Goal: Task Accomplishment & Management: Use online tool/utility

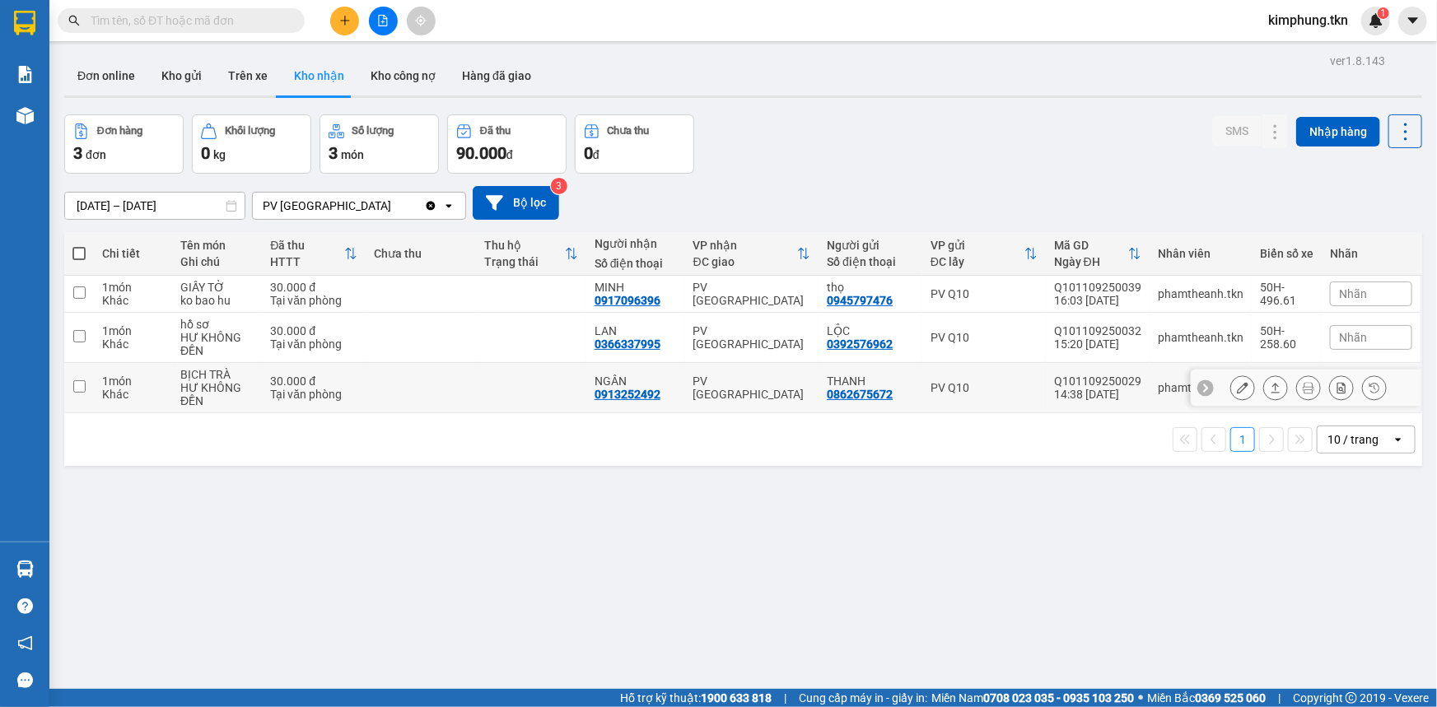
click at [1241, 385] on button at bounding box center [1242, 388] width 23 height 29
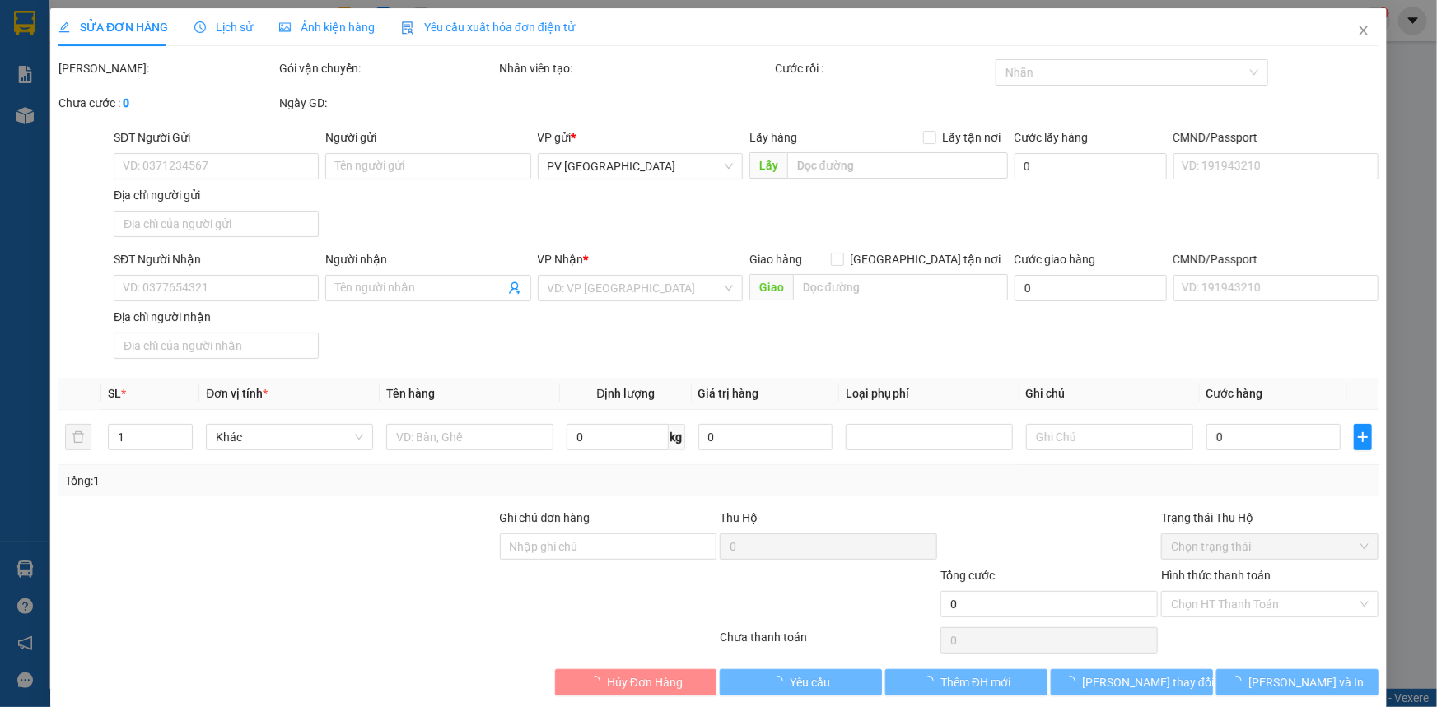
type input "0862675672"
type input "THANH"
type input "0913252492"
type input "NGÂN"
type input "30.000"
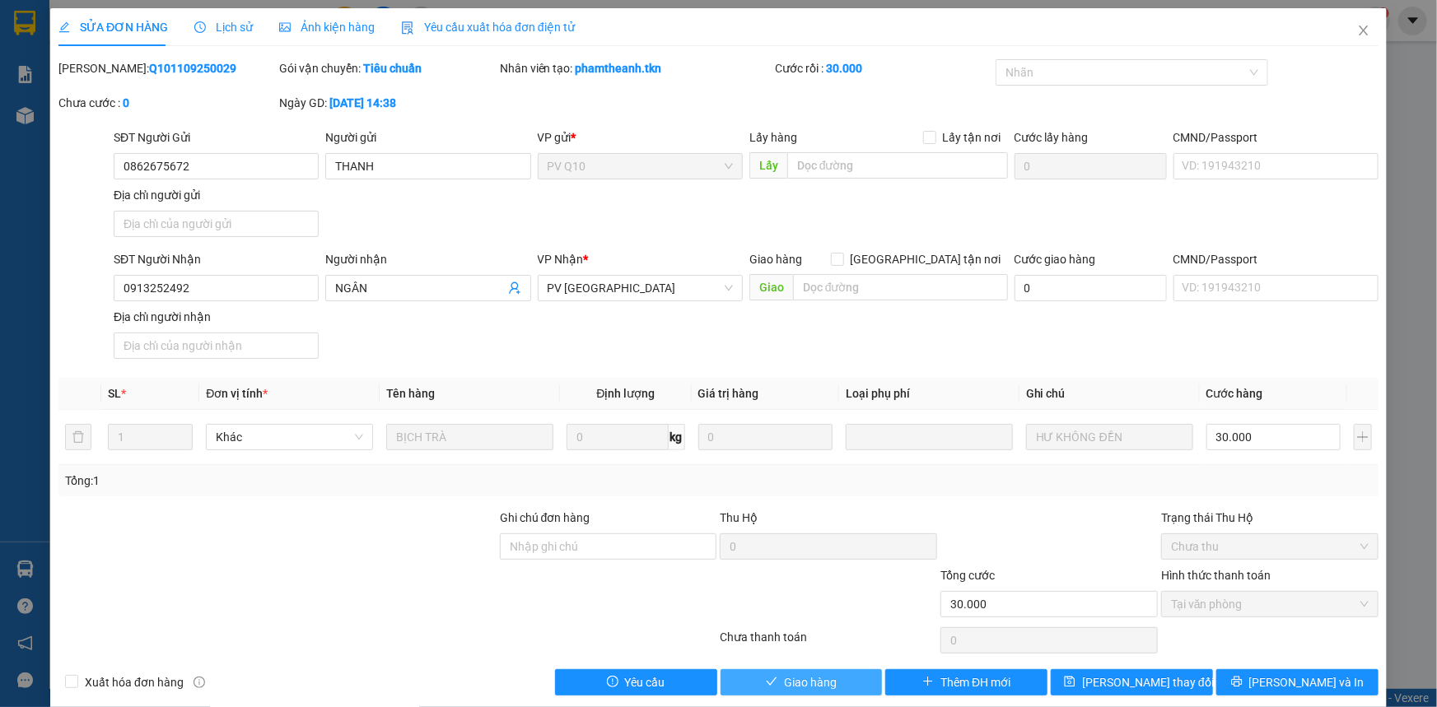
click at [828, 683] on span "Giao hàng" at bounding box center [810, 683] width 53 height 18
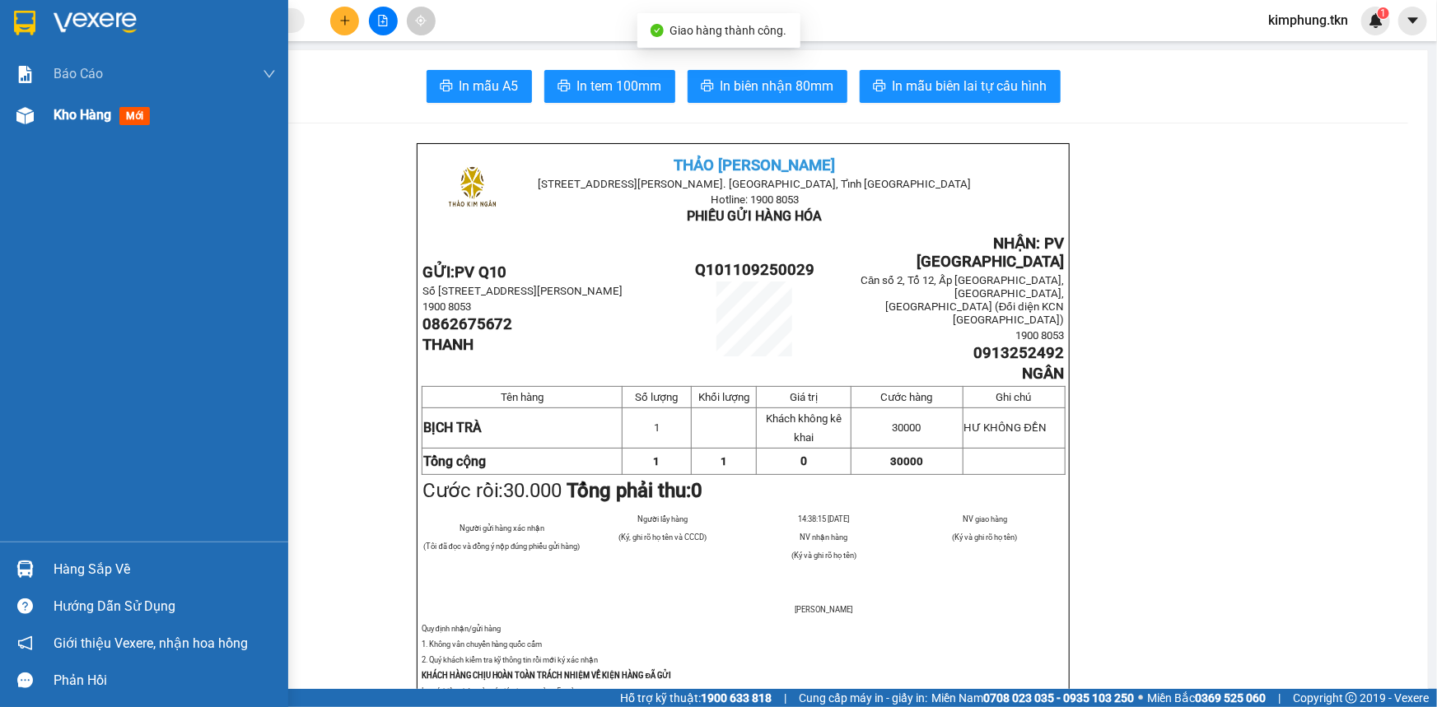
click at [78, 111] on span "Kho hàng" at bounding box center [83, 115] width 58 height 16
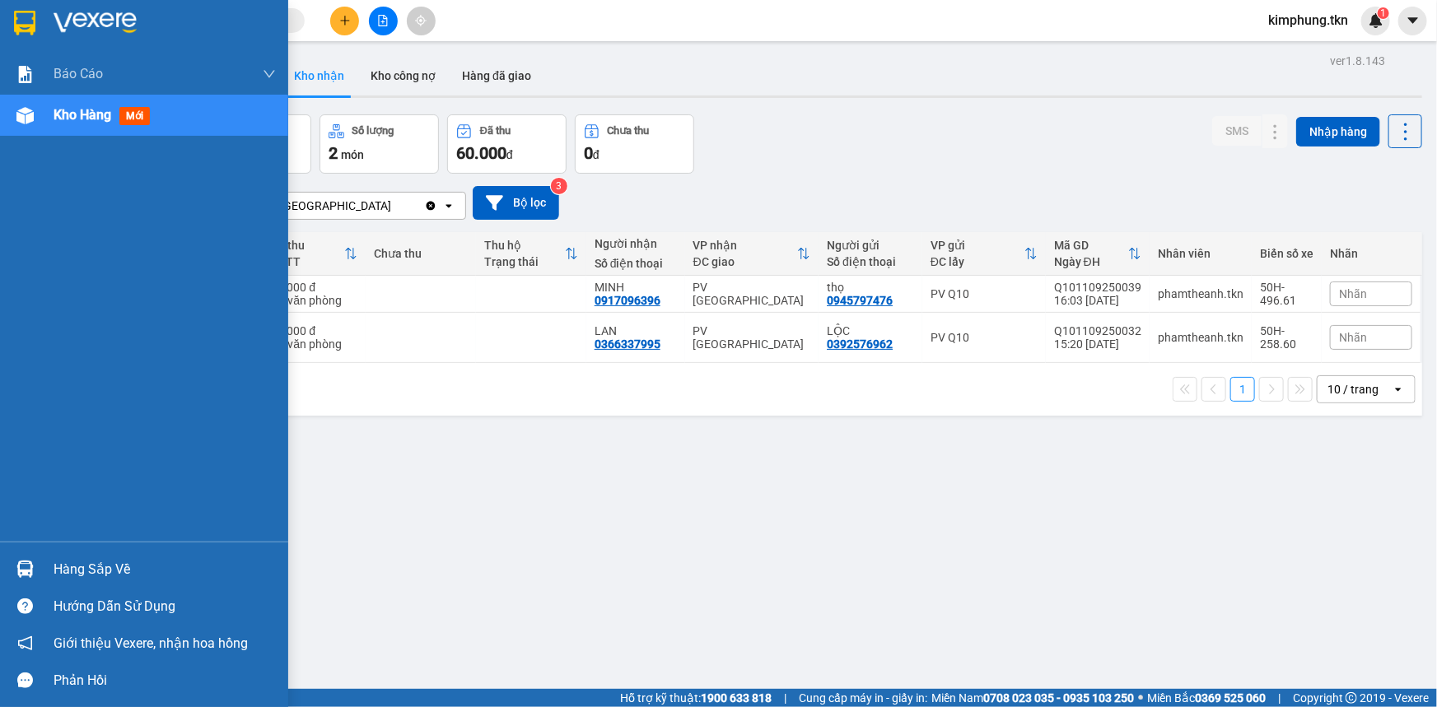
click at [128, 557] on div "Hàng sắp về" at bounding box center [165, 569] width 222 height 25
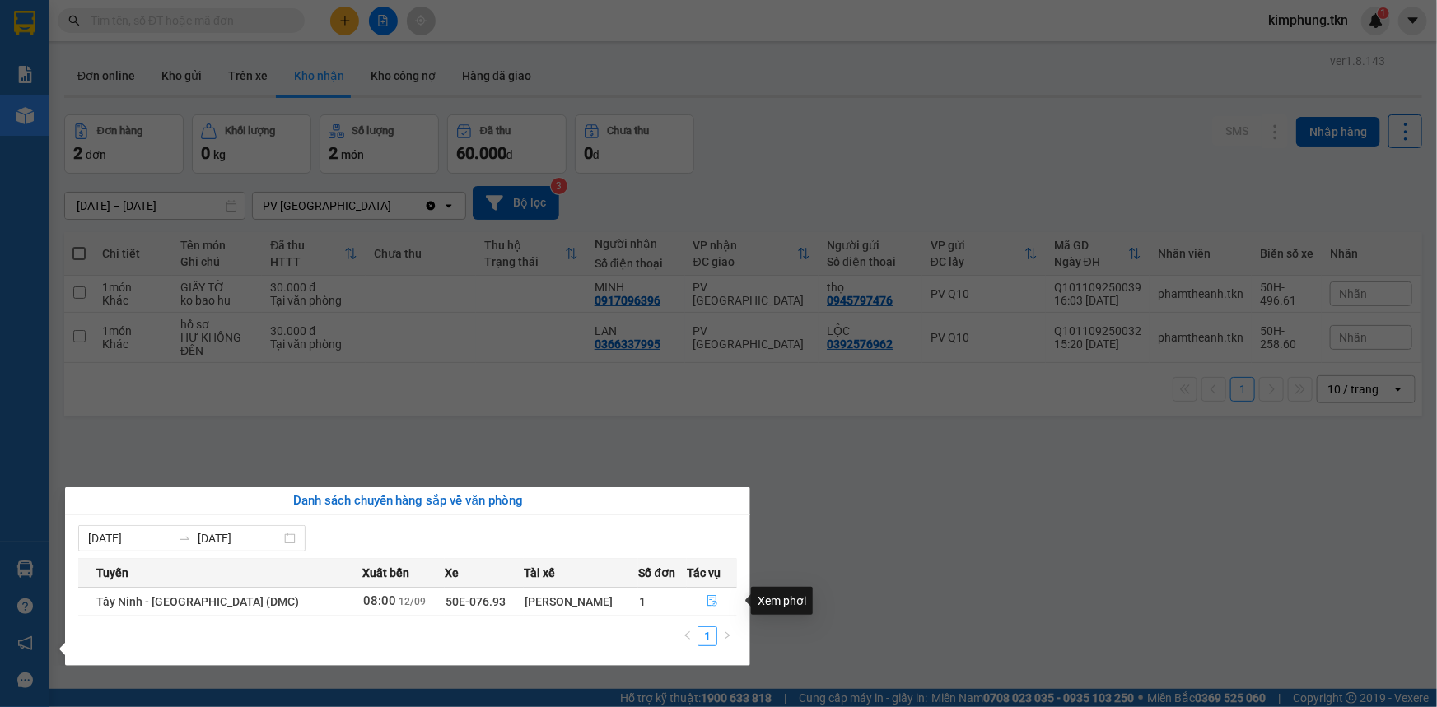
click at [706, 605] on icon "file-done" at bounding box center [712, 601] width 12 height 12
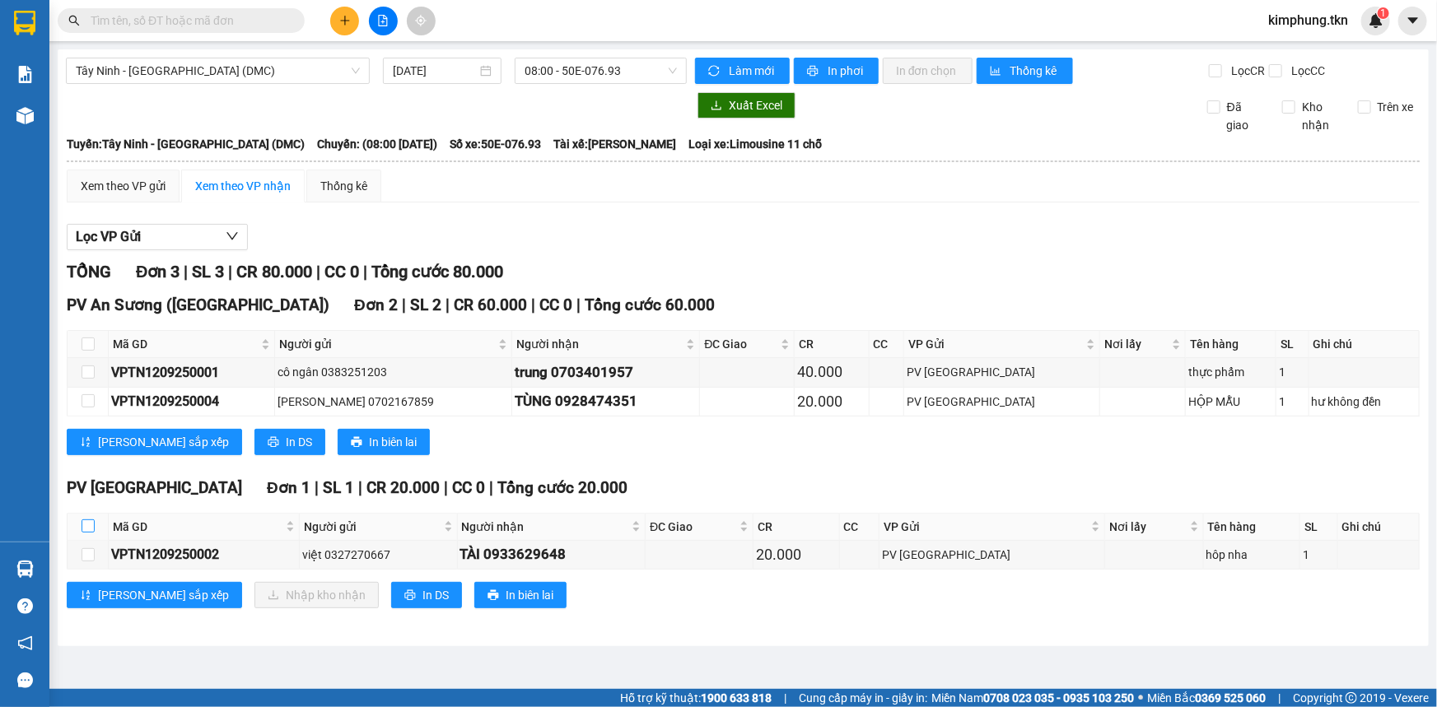
click at [86, 530] on input "checkbox" at bounding box center [88, 526] width 13 height 13
checkbox input "true"
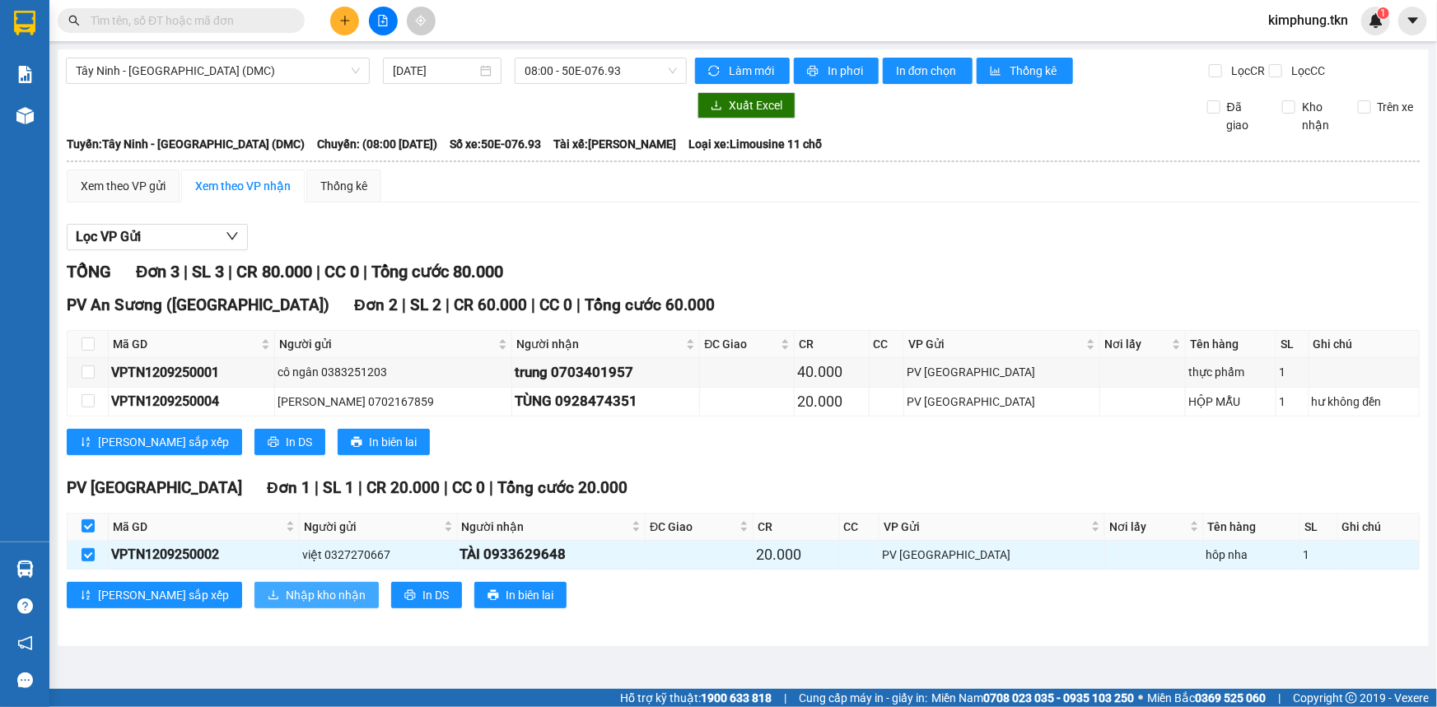
click at [289, 591] on span "Nhập kho nhận" at bounding box center [326, 595] width 80 height 18
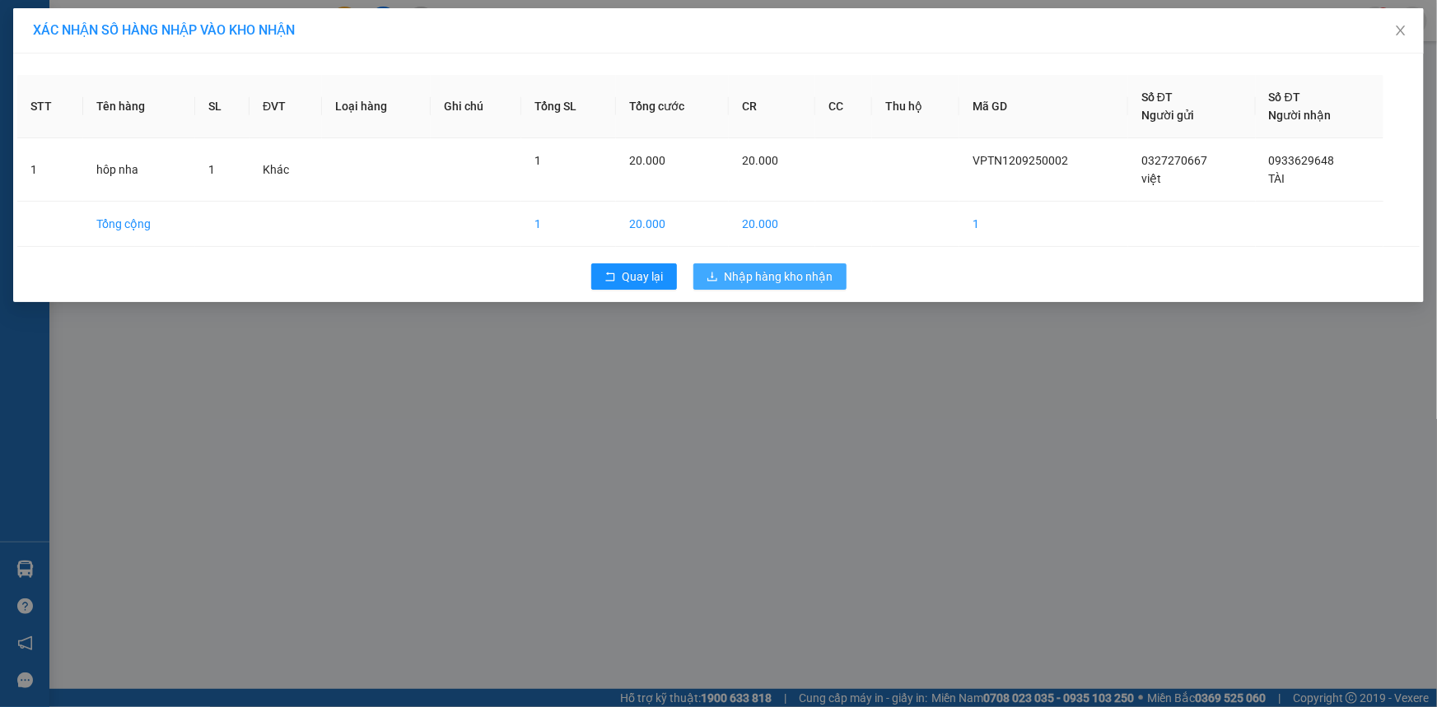
click at [792, 275] on span "Nhập hàng kho nhận" at bounding box center [779, 277] width 109 height 18
